Goal: Information Seeking & Learning: Learn about a topic

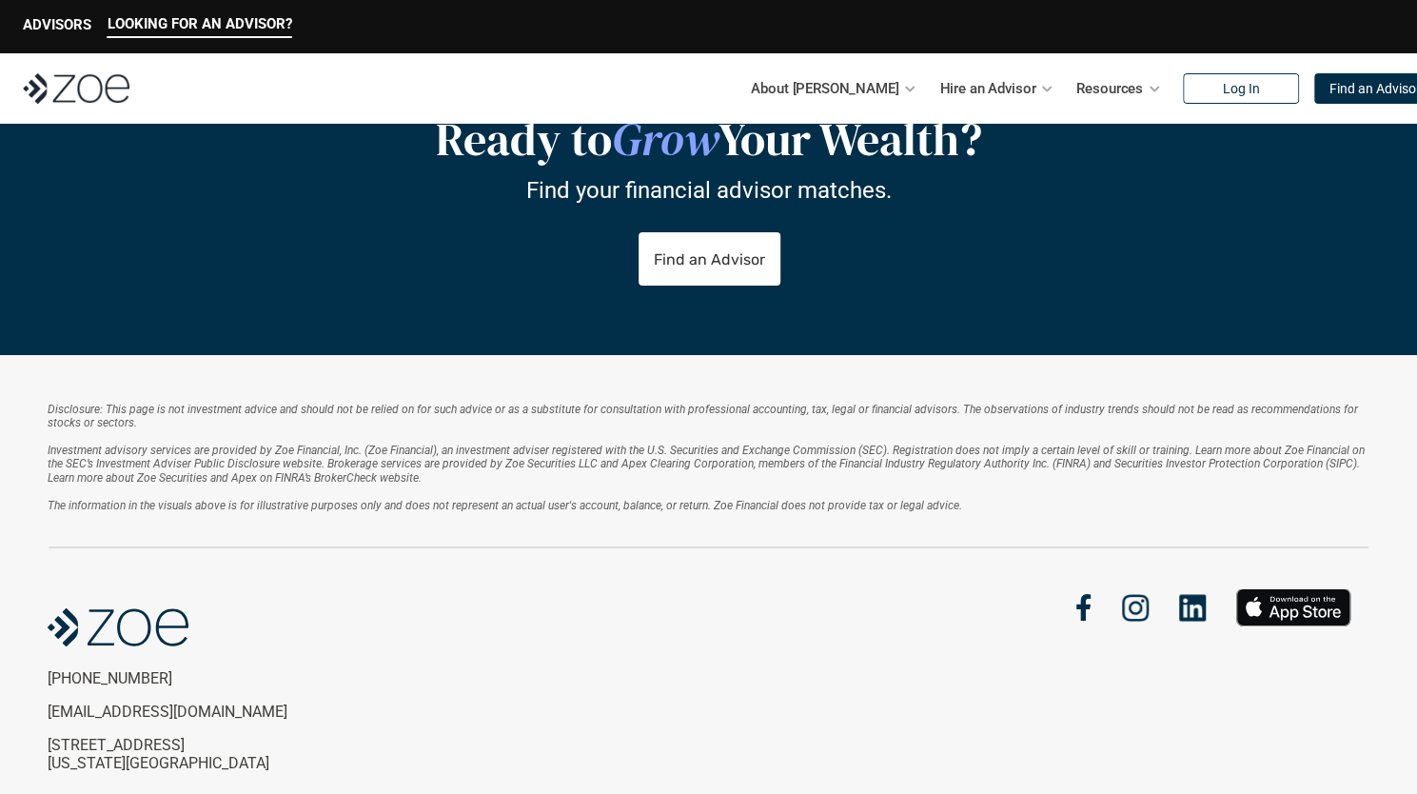
scroll to position [4108, 0]
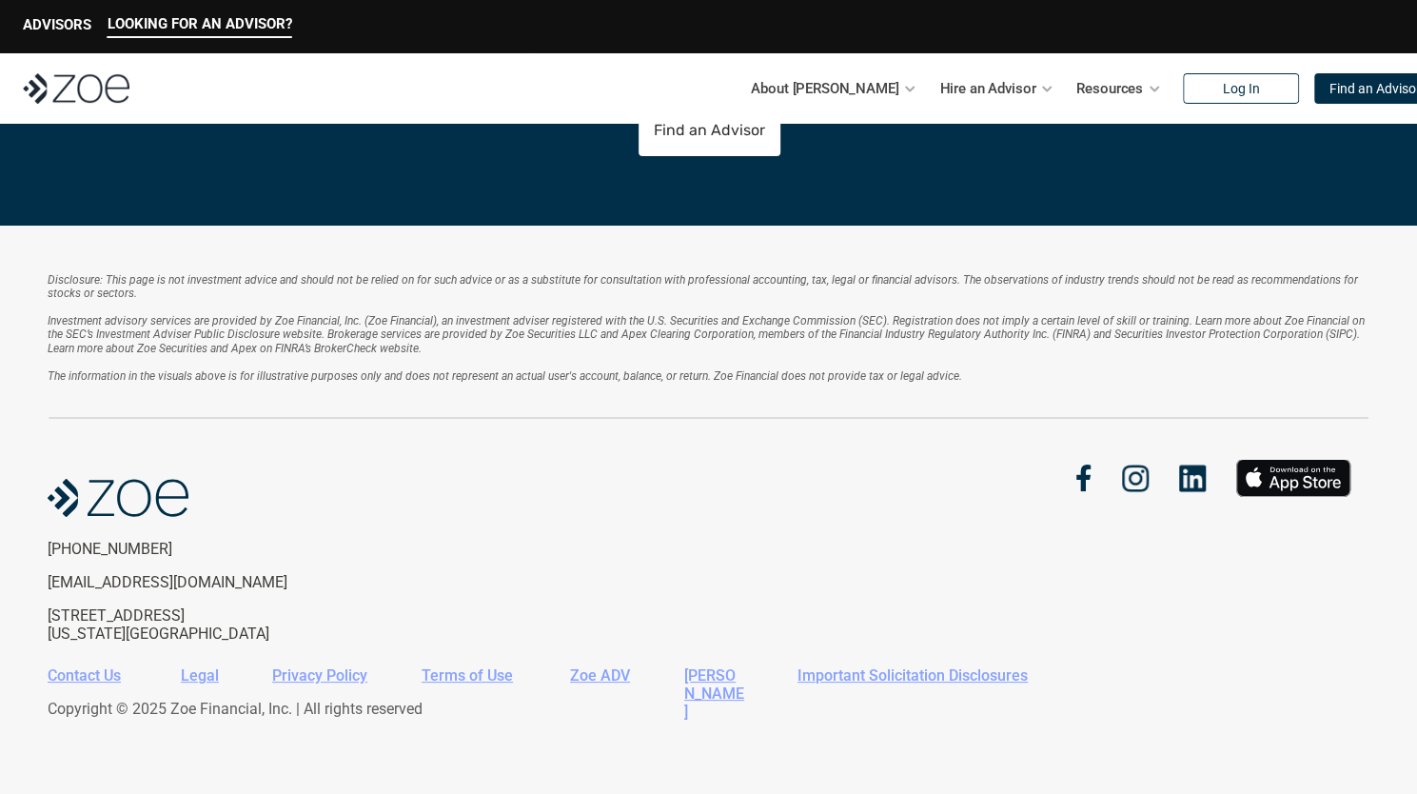
click at [611, 678] on link "Zoe ADV" at bounding box center [600, 675] width 60 height 18
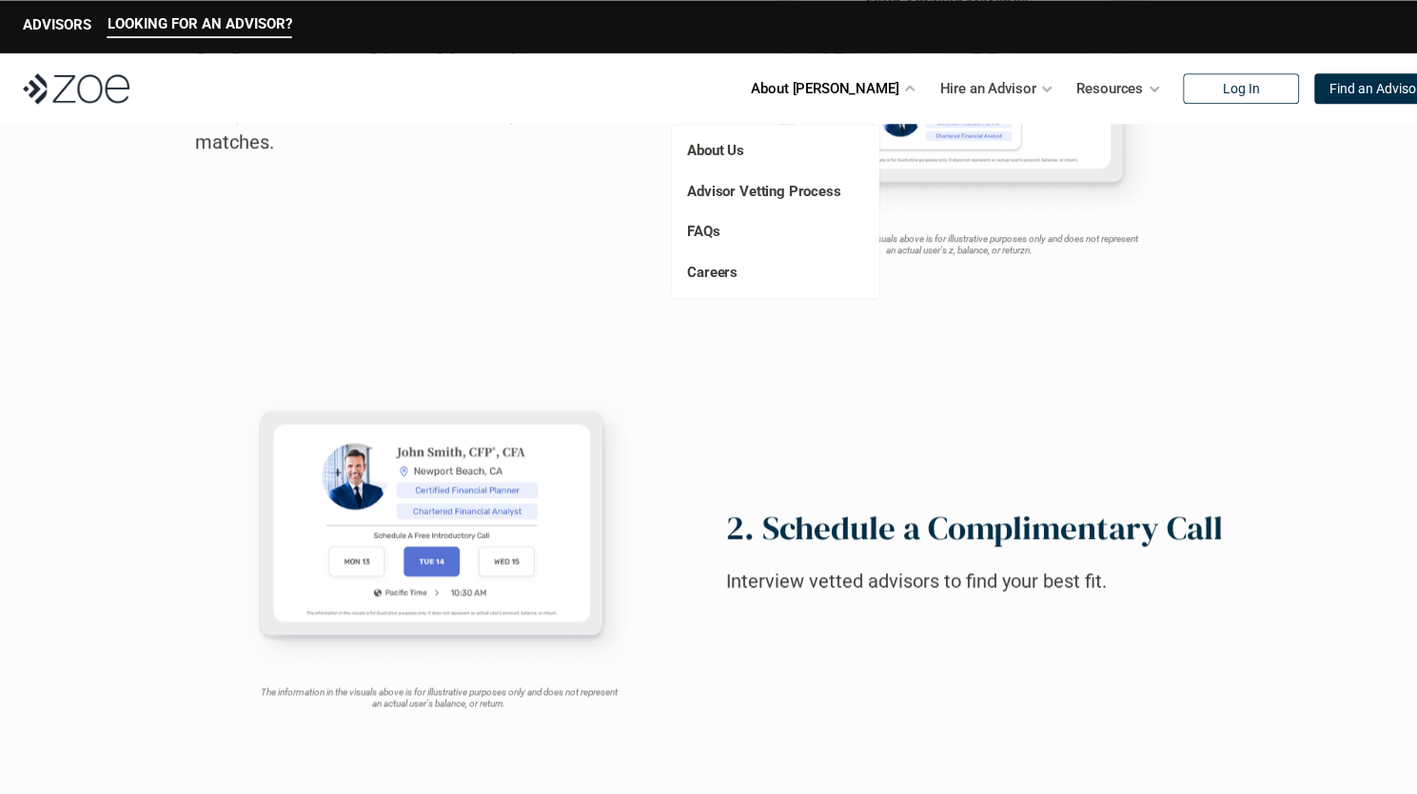
scroll to position [1166, 0]
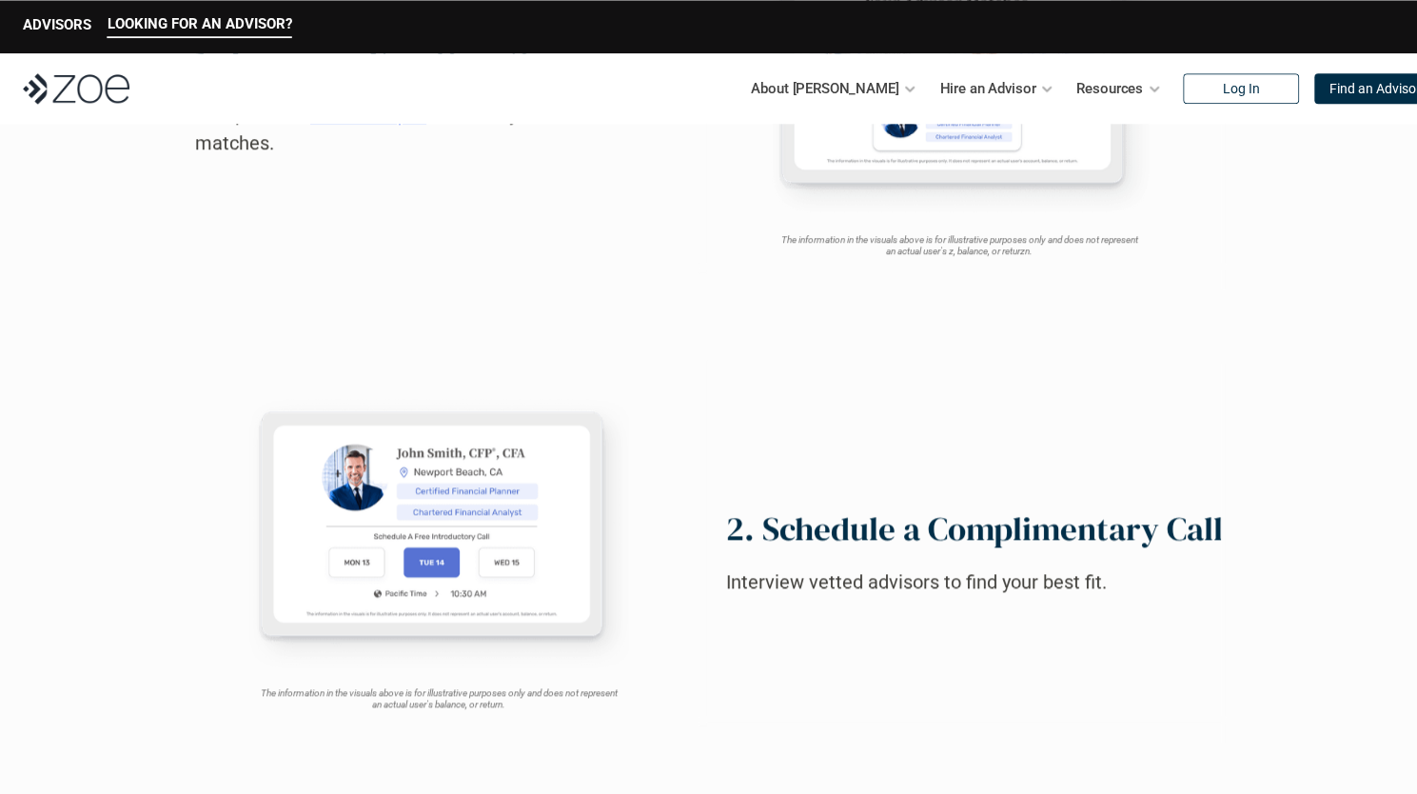
click at [1314, 299] on div "1. Answer a Few Questions Complete our 2-minute quiz to review your advisor mat…" at bounding box center [708, 552] width 1417 height 1504
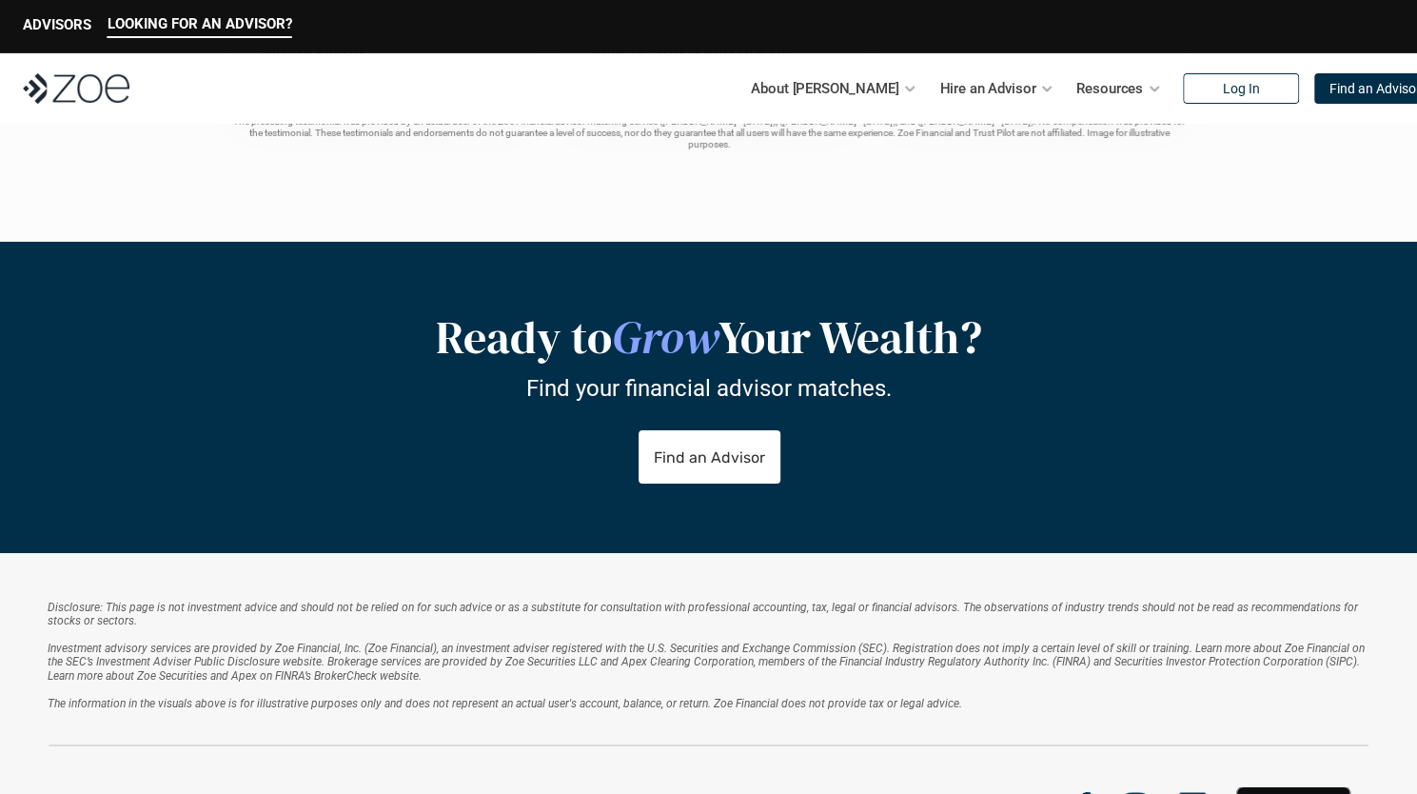
scroll to position [3790, 0]
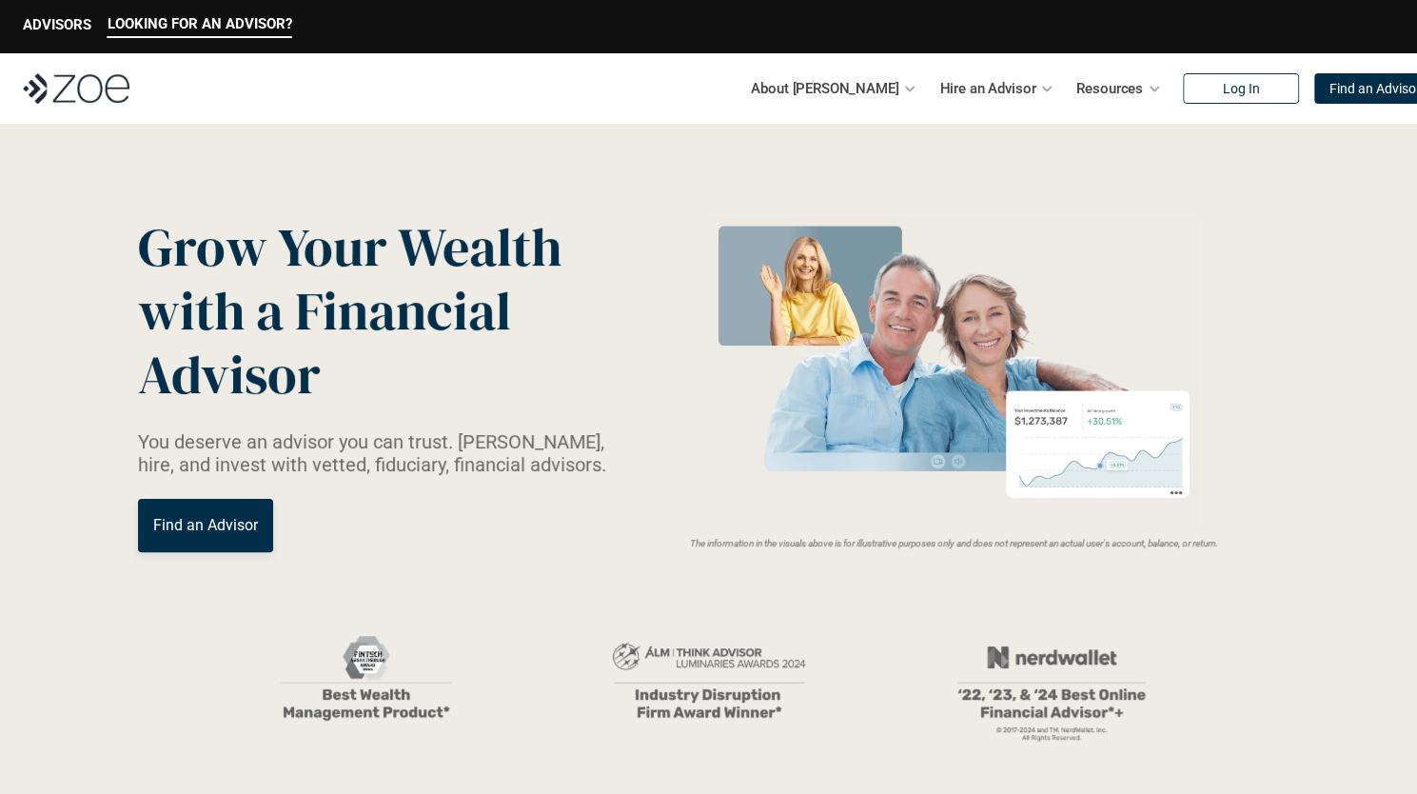
click at [109, 87] on img at bounding box center [76, 88] width 107 height 30
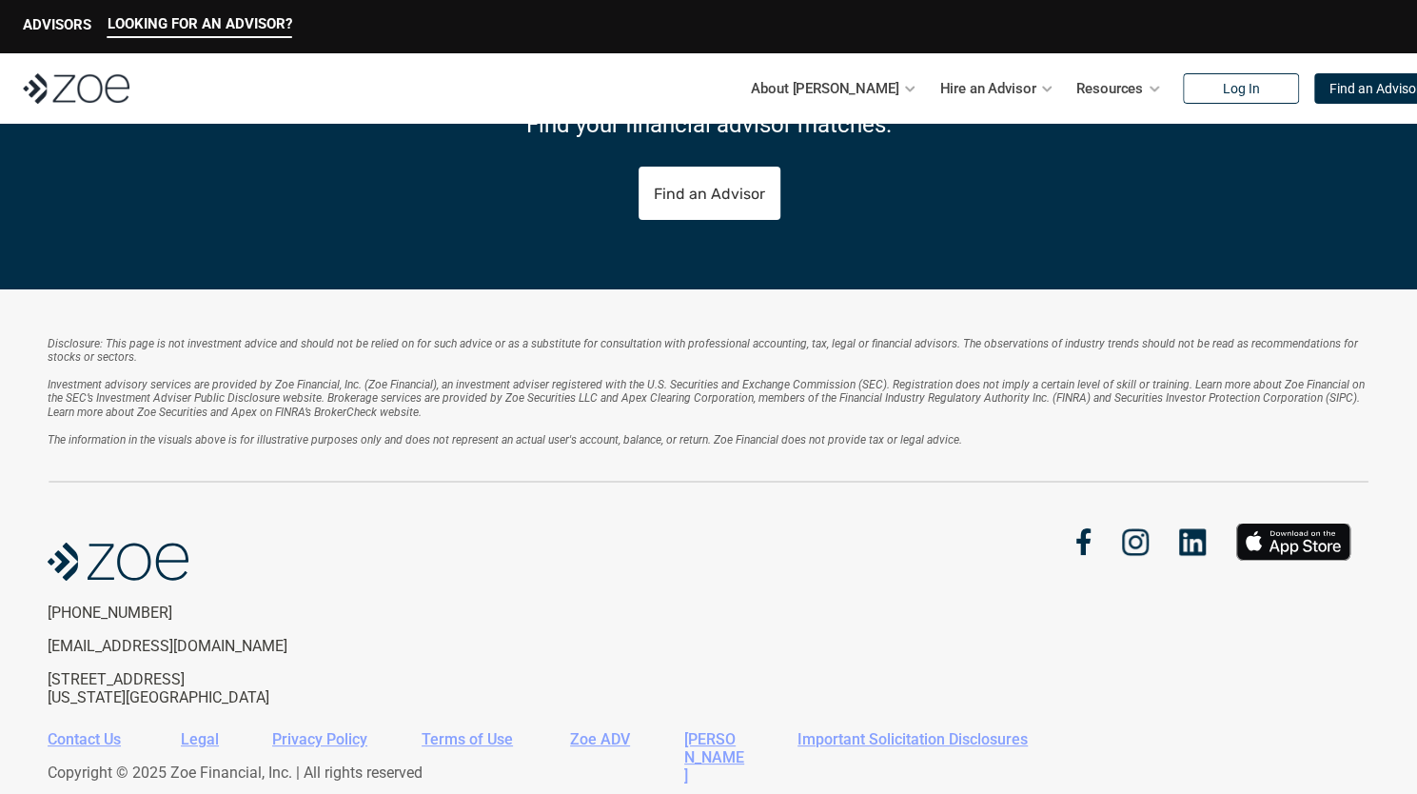
scroll to position [4040, 0]
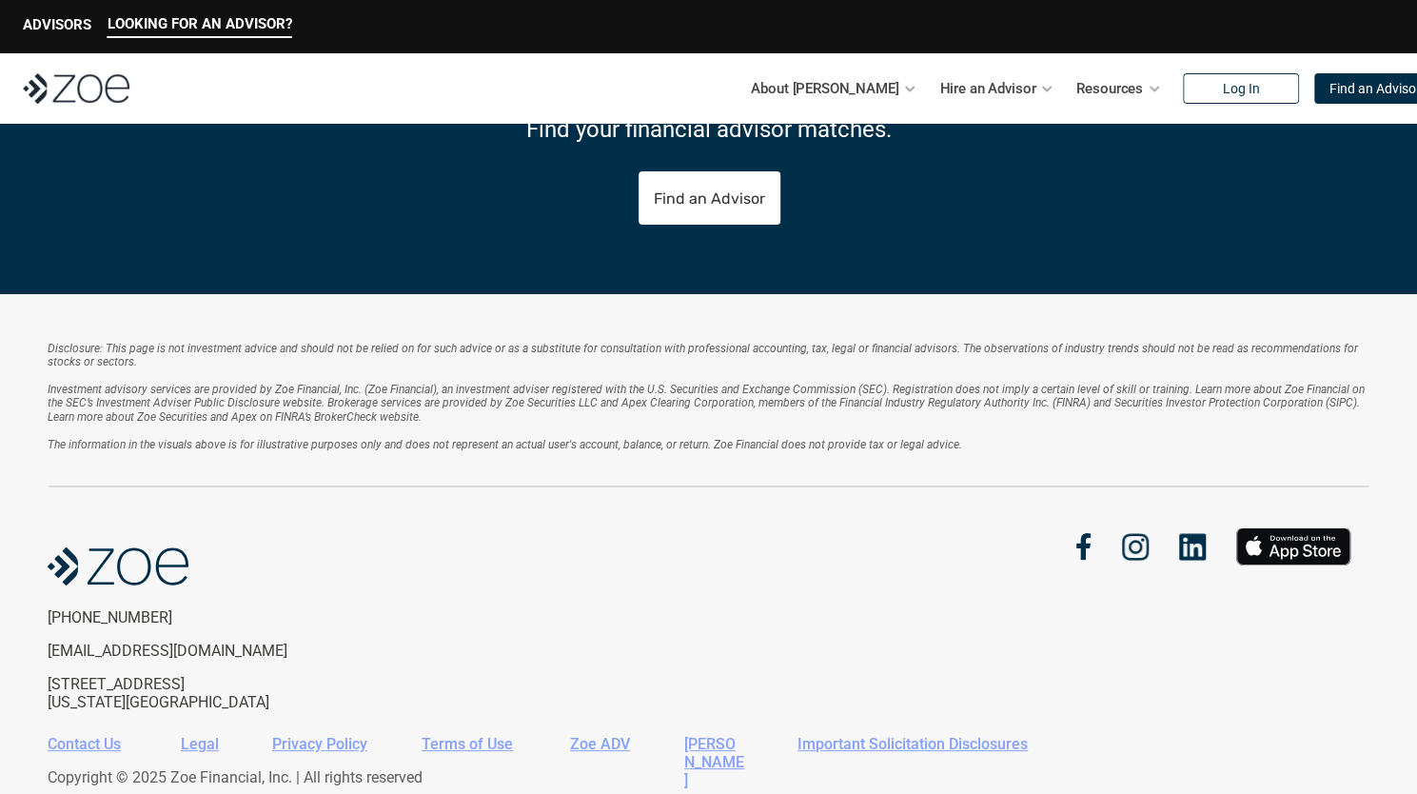
click at [969, 738] on link "Important Solicitation Disclosures" at bounding box center [913, 744] width 230 height 18
